Goal: Transaction & Acquisition: Purchase product/service

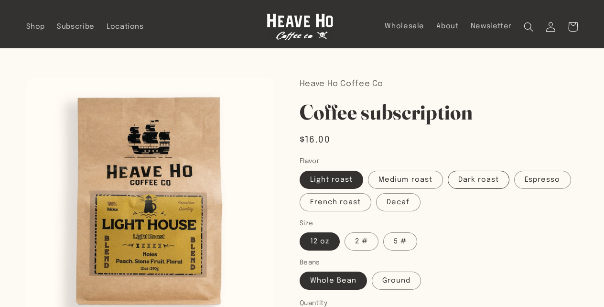
click at [482, 177] on label "Dark roast" at bounding box center [479, 180] width 62 height 18
click at [448, 169] on input "Dark roast" at bounding box center [448, 169] width 0 height 0
radio input "true"
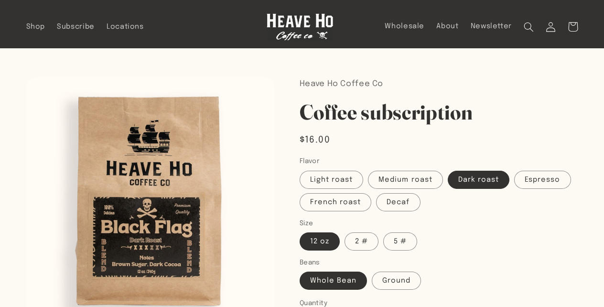
scroll to position [77, 0]
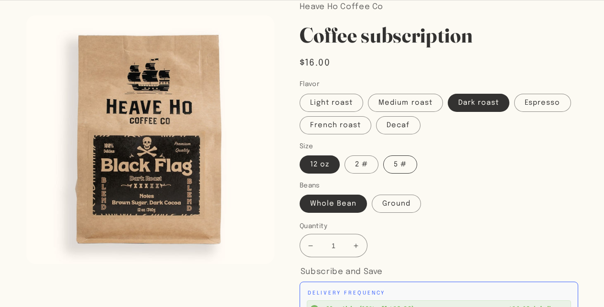
click at [403, 161] on label "5 #" at bounding box center [400, 164] width 34 height 18
click at [384, 154] on input "5 #" at bounding box center [383, 153] width 0 height 0
radio input "true"
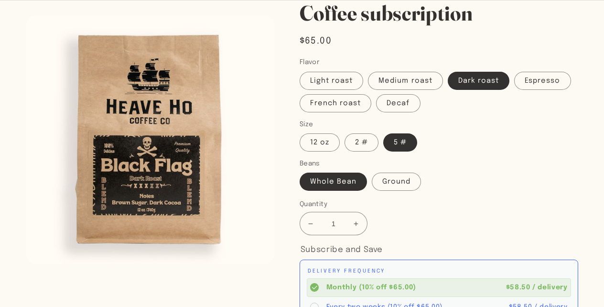
scroll to position [102, 0]
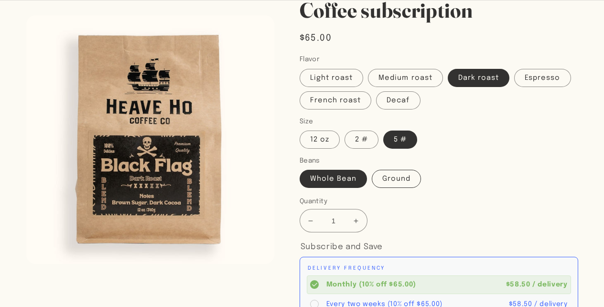
click at [408, 171] on label "Ground" at bounding box center [396, 179] width 49 height 18
click at [373, 168] on input "Ground" at bounding box center [372, 168] width 0 height 0
radio input "true"
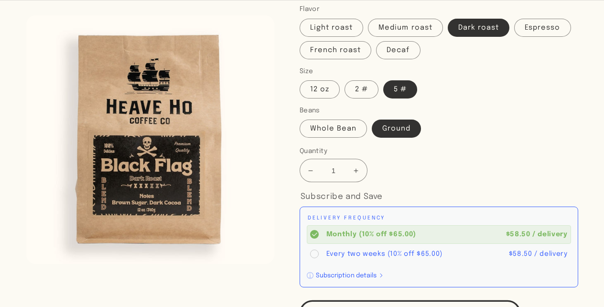
scroll to position [153, 0]
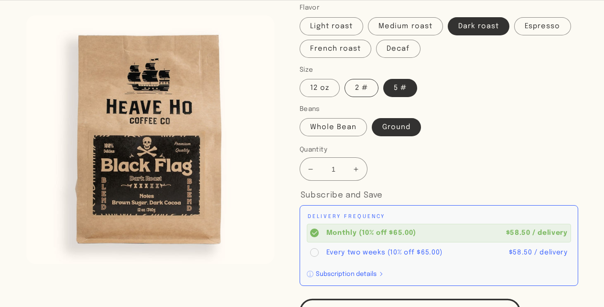
click at [362, 87] on label "2 #" at bounding box center [361, 88] width 34 height 18
click at [345, 77] on input "2 #" at bounding box center [344, 77] width 0 height 0
radio input "true"
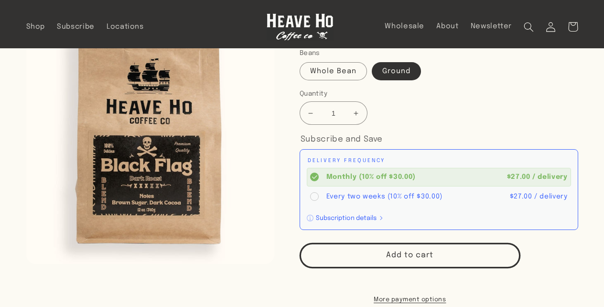
scroll to position [209, 0]
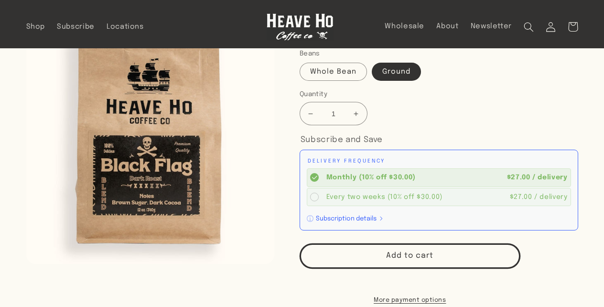
click at [314, 194] on circle at bounding box center [314, 197] width 9 height 9
click at [0, 0] on input "Every two weeks (10% off $30.00) $27.00 / delivery" at bounding box center [0, 0] width 0 height 0
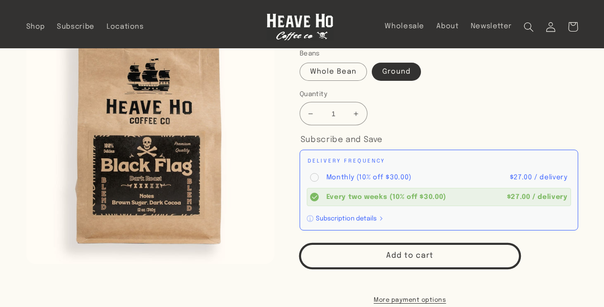
click at [357, 249] on button "Add to cart" at bounding box center [410, 255] width 221 height 25
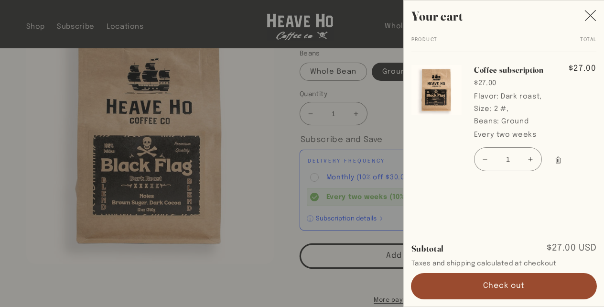
click at [487, 279] on button "Check out" at bounding box center [503, 285] width 185 height 25
